Goal: Transaction & Acquisition: Purchase product/service

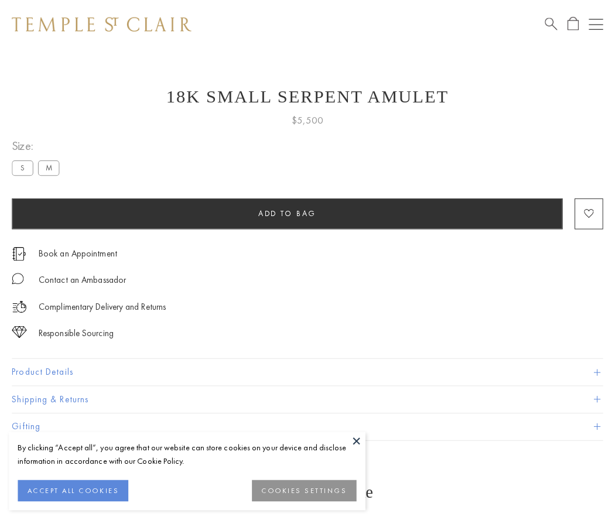
scroll to position [5, 0]
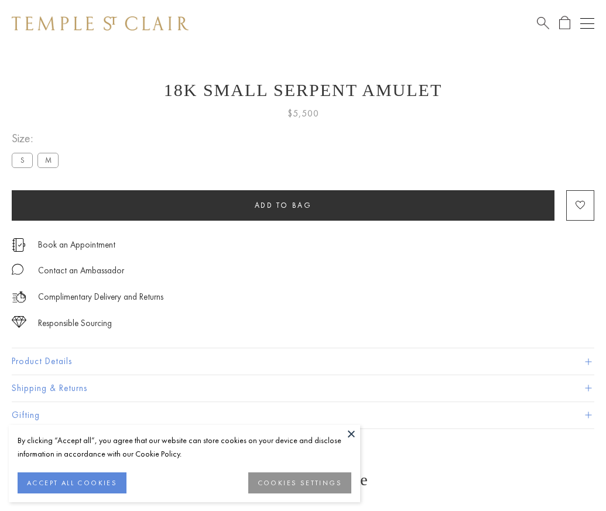
click at [283, 205] on span "Add to bag" at bounding box center [283, 205] width 57 height 10
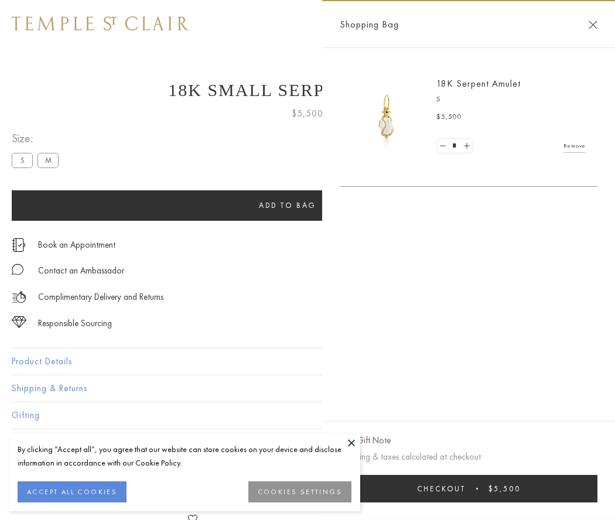
click at [468, 488] on button "Checkout $5,500" at bounding box center [468, 489] width 258 height 28
